Goal: Task Accomplishment & Management: Manage account settings

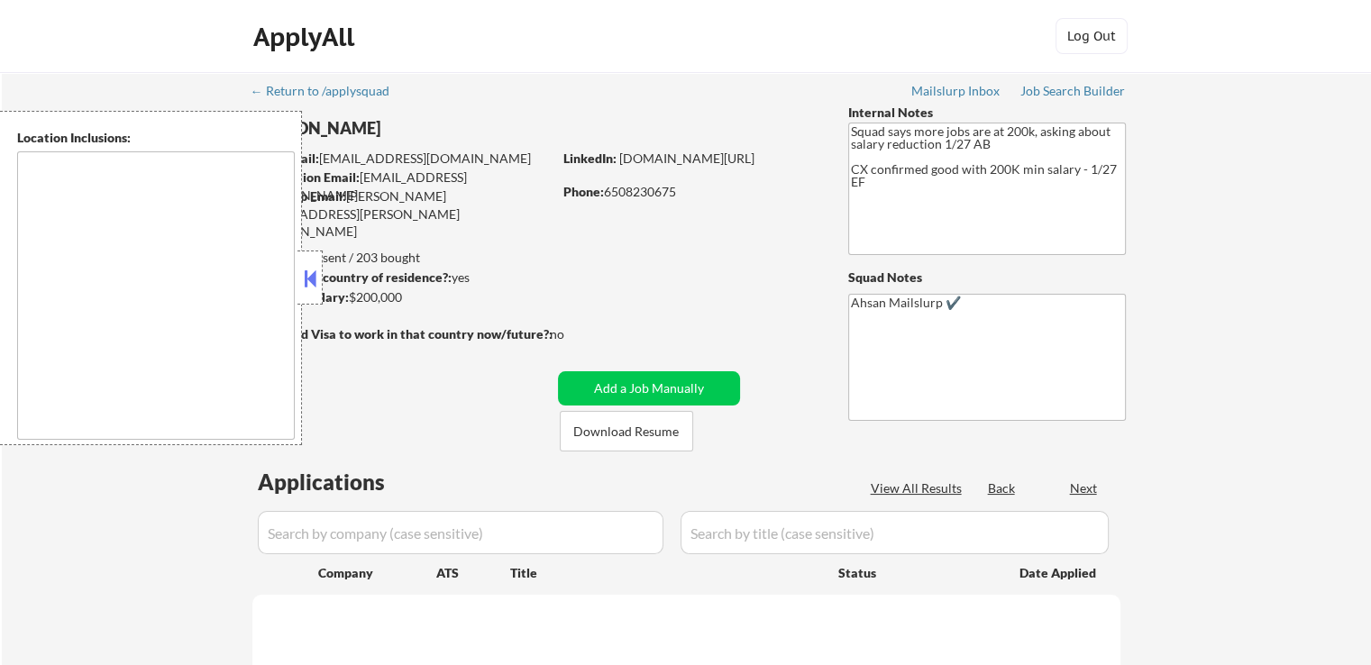
select select ""pending""
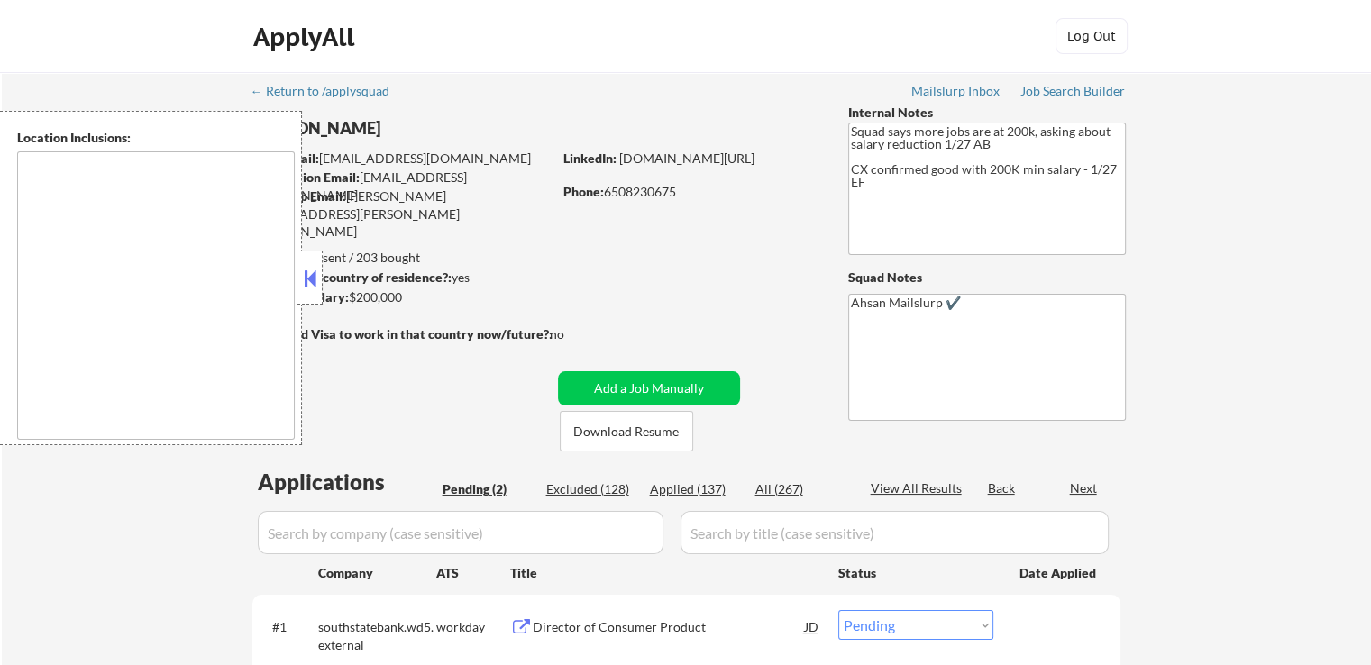
type textarea "[GEOGRAPHIC_DATA], [GEOGRAPHIC_DATA] [GEOGRAPHIC_DATA], [GEOGRAPHIC_DATA] [GEOG…"
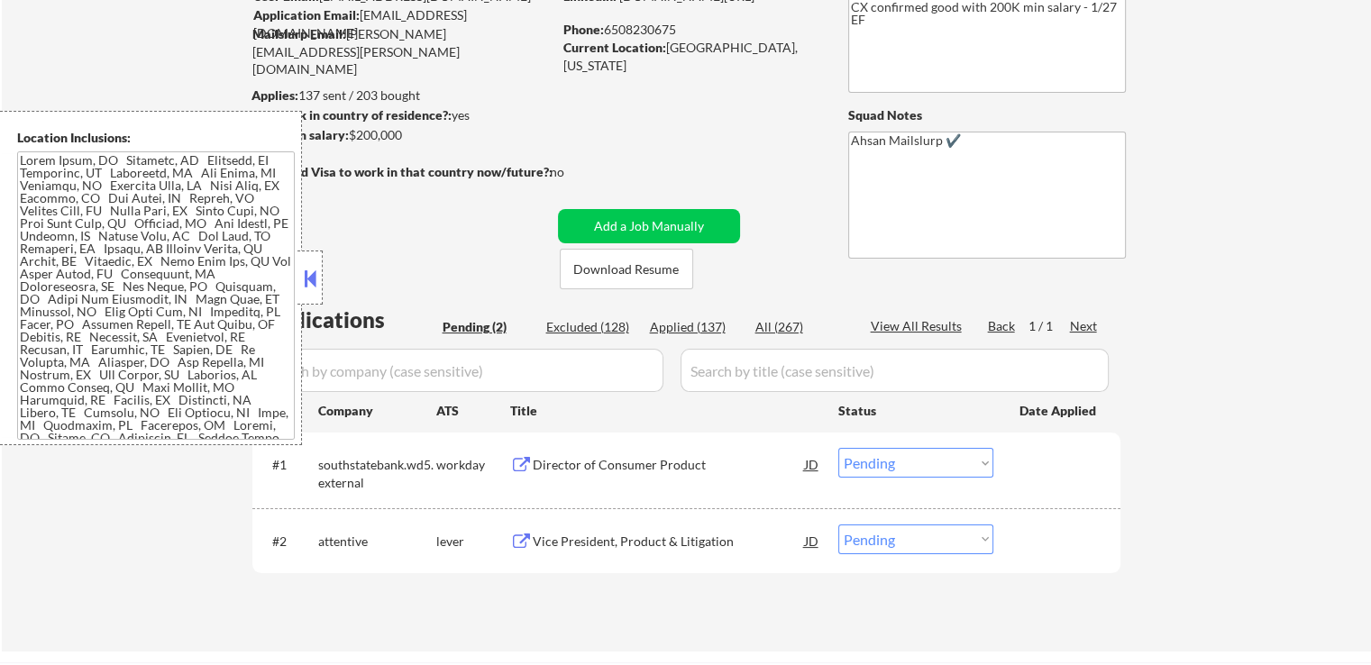
scroll to position [361, 0]
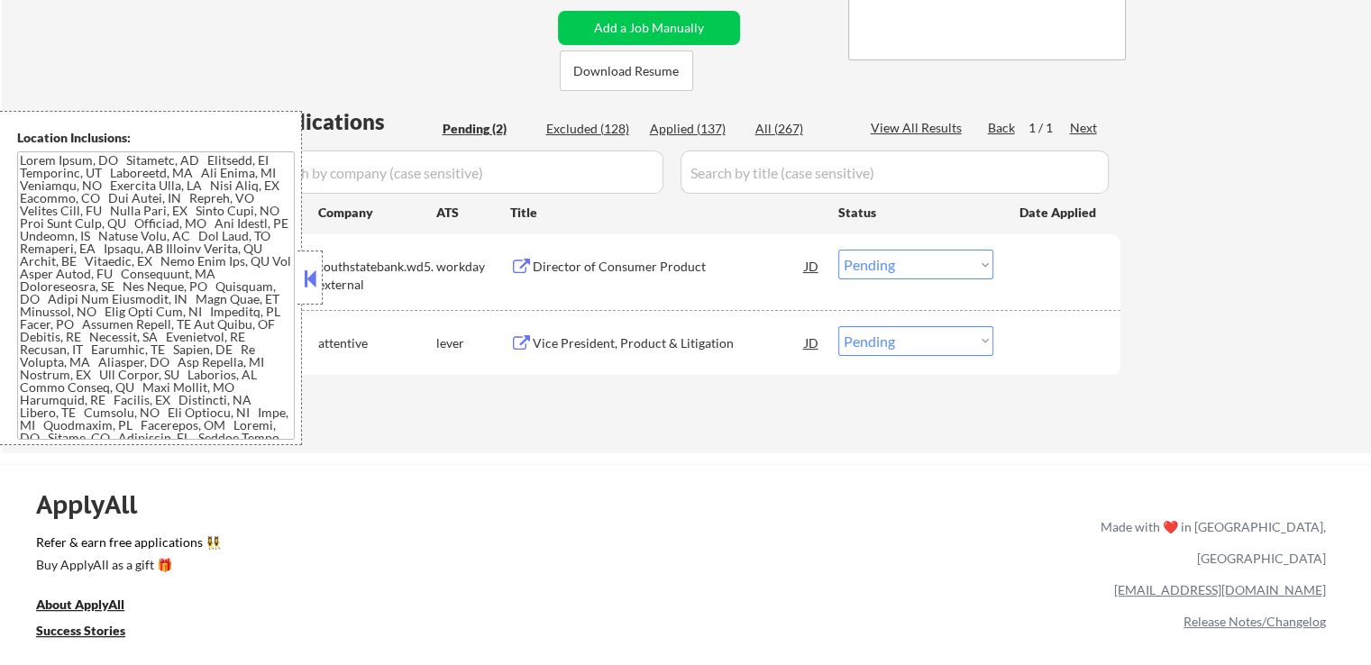
click at [626, 261] on div "Director of Consumer Product" at bounding box center [669, 267] width 272 height 18
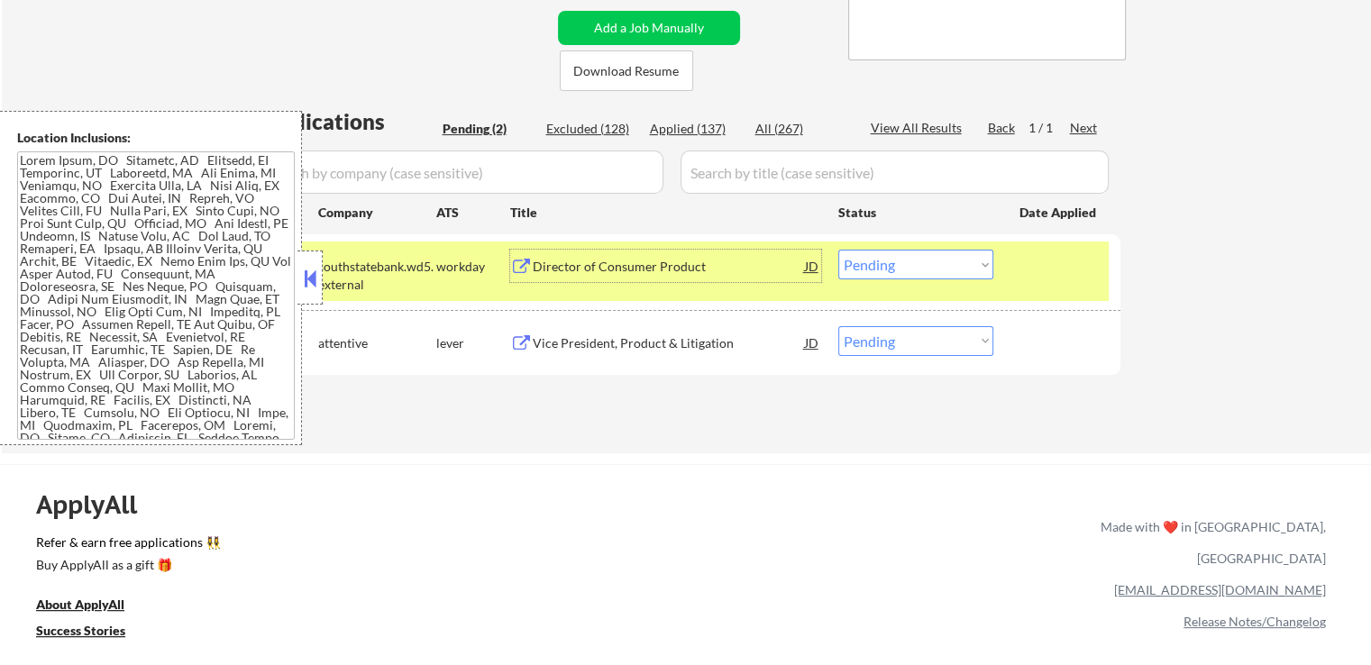
click at [714, 340] on div "Vice President, Product & Litigation" at bounding box center [669, 343] width 272 height 18
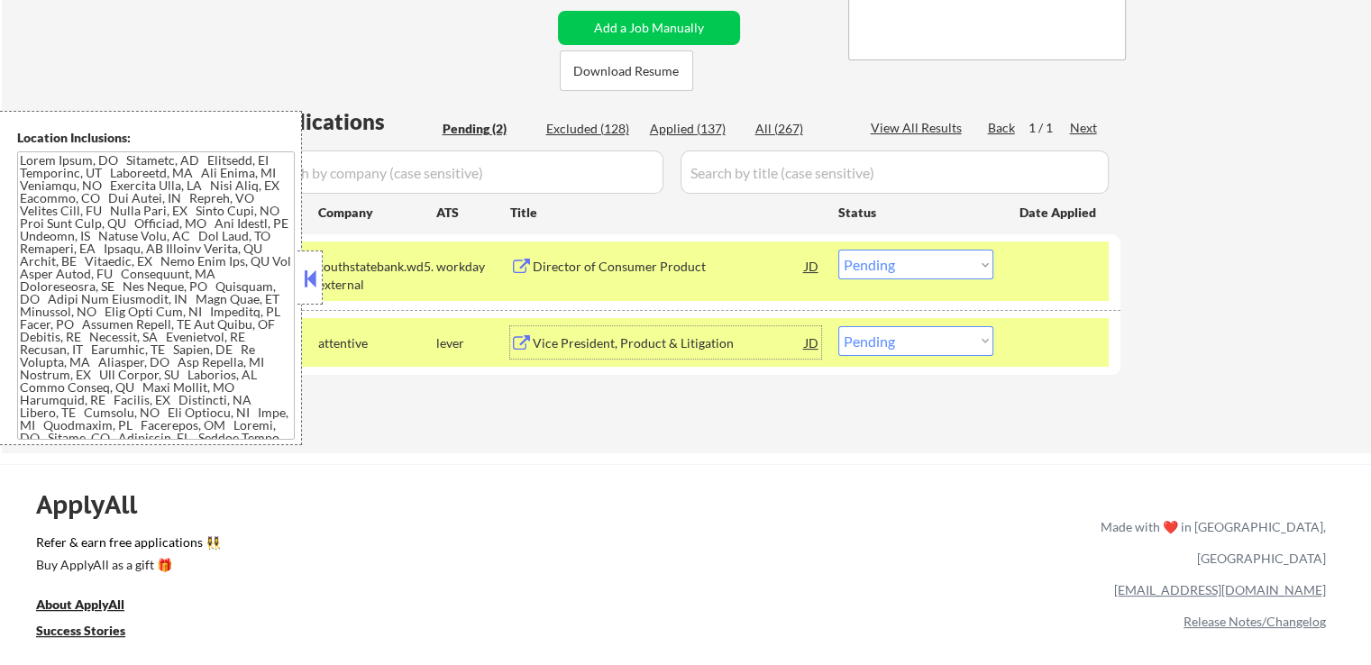
drag, startPoint x: 883, startPoint y: 264, endPoint x: 891, endPoint y: 274, distance: 12.8
click at [884, 266] on select "Choose an option... Pending Applied Excluded (Questions) Excluded (Expired) Exc…" at bounding box center [915, 265] width 155 height 30
click at [838, 250] on select "Choose an option... Pending Applied Excluded (Questions) Excluded (Expired) Exc…" at bounding box center [915, 265] width 155 height 30
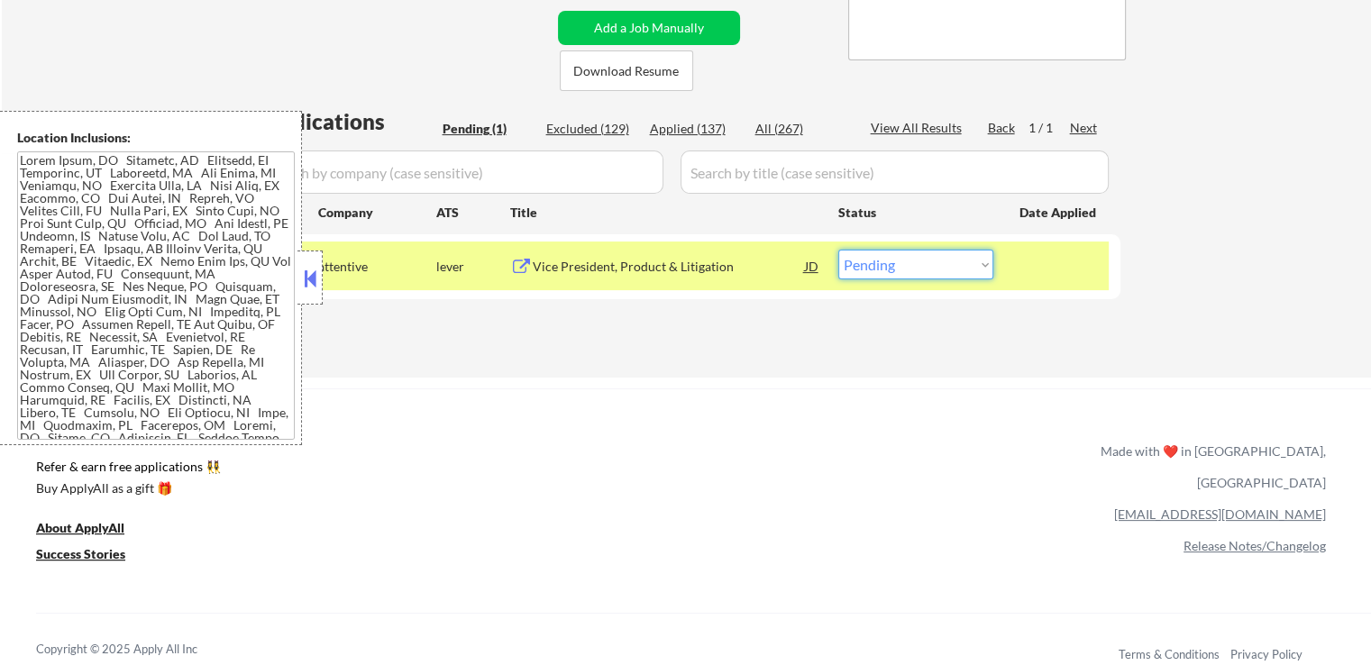
drag, startPoint x: 874, startPoint y: 268, endPoint x: 874, endPoint y: 278, distance: 9.9
click at [874, 274] on select "Choose an option... Pending Applied Excluded (Questions) Excluded (Expired) Exc…" at bounding box center [915, 265] width 155 height 30
select select ""applied""
click at [838, 250] on select "Choose an option... Pending Applied Excluded (Questions) Excluded (Expired) Exc…" at bounding box center [915, 265] width 155 height 30
